Goal: Task Accomplishment & Management: Use online tool/utility

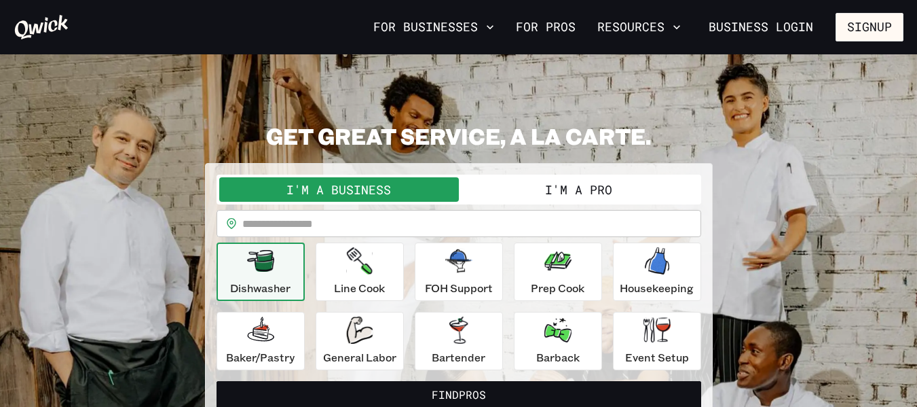
click at [540, 191] on button "I'm a Pro" at bounding box center [579, 189] width 240 height 24
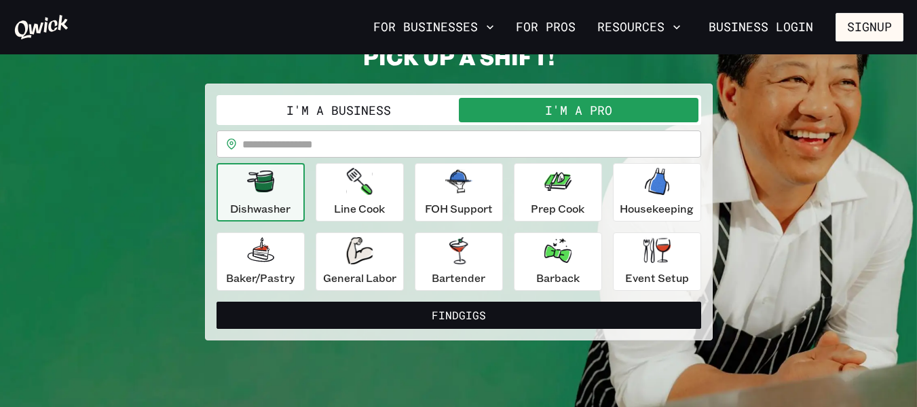
scroll to position [73, 0]
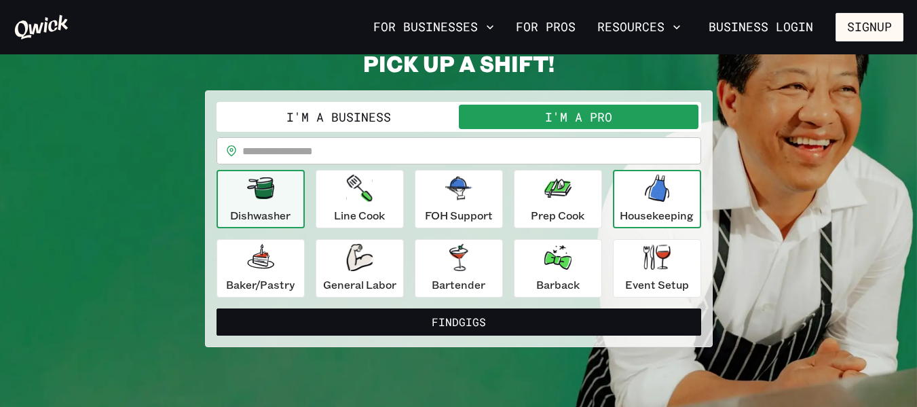
click at [644, 210] on p "Housekeeping" at bounding box center [657, 215] width 74 height 16
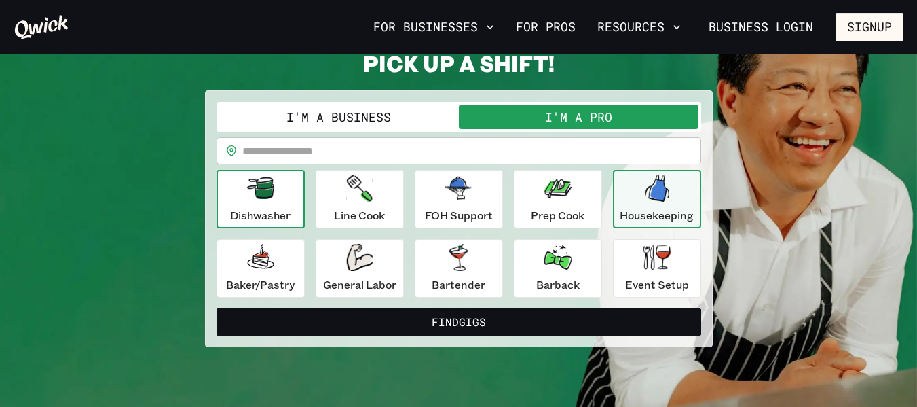
click at [284, 219] on p "Dishwasher" at bounding box center [260, 215] width 60 height 16
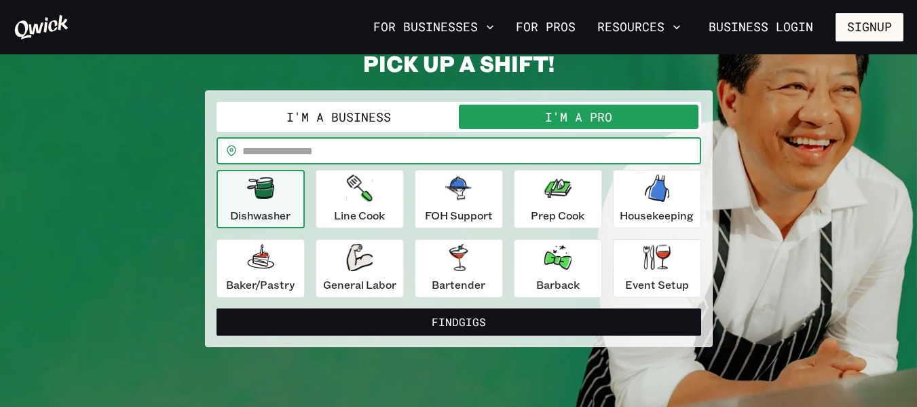
click at [417, 152] on input "text" at bounding box center [471, 150] width 459 height 27
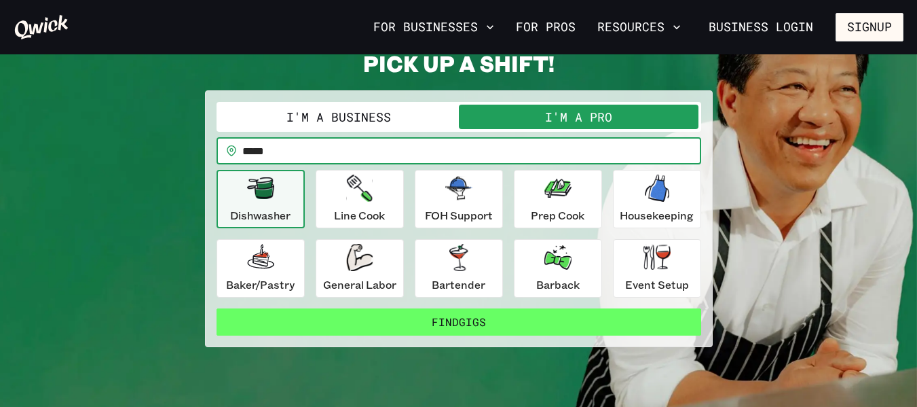
type input "*****"
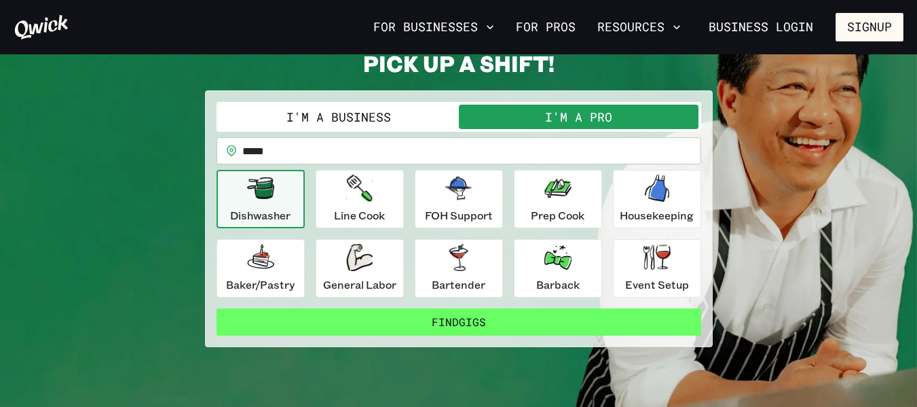
click at [500, 327] on button "Find Gigs" at bounding box center [459, 321] width 485 height 27
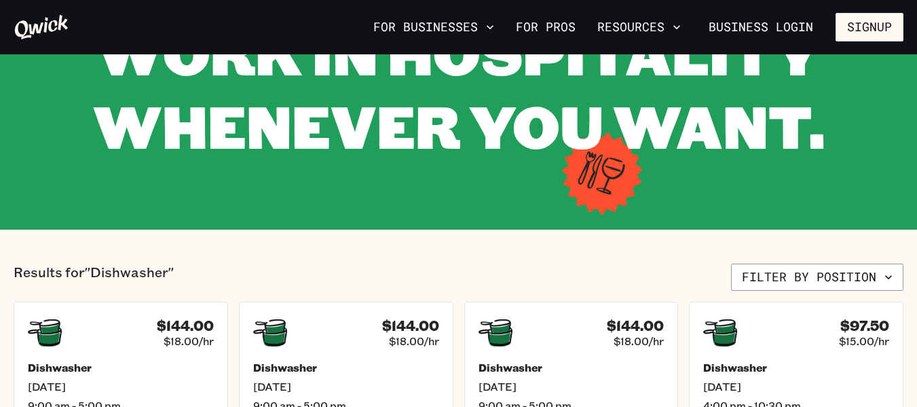
scroll to position [116, 0]
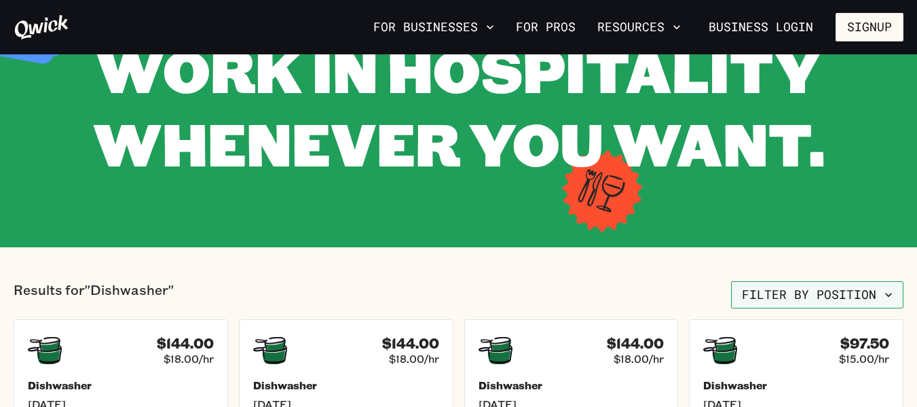
click at [871, 288] on button "Filter by position" at bounding box center [817, 294] width 172 height 27
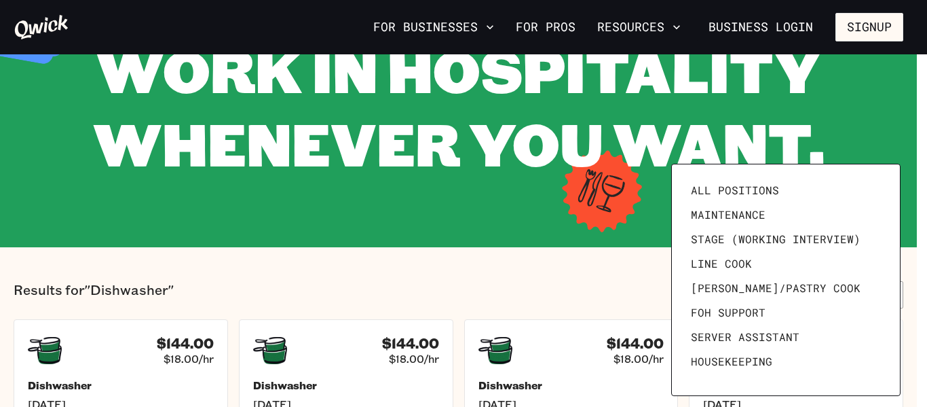
click at [601, 303] on div at bounding box center [463, 203] width 927 height 407
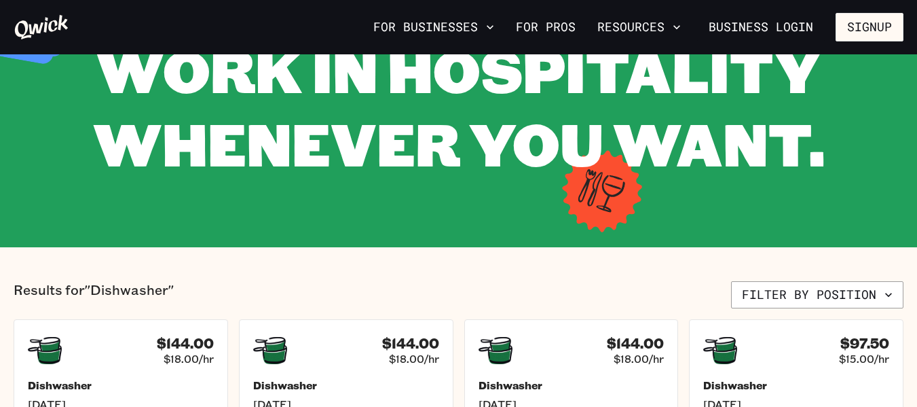
click at [636, 286] on div "Results for "Dishwasher" Filter by position" at bounding box center [459, 294] width 890 height 27
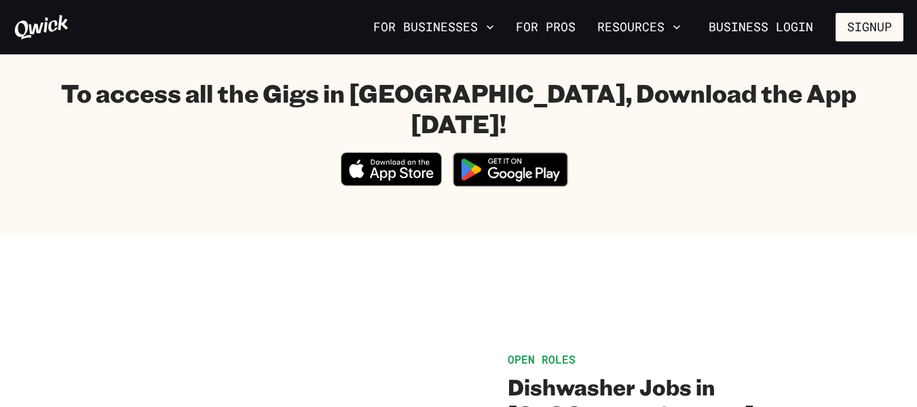
scroll to position [806, 0]
